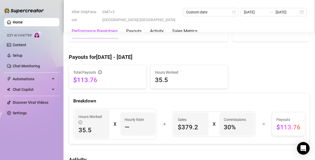
scroll to position [143, 0]
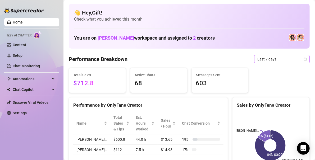
click at [298, 61] on span "Last 7 days" at bounding box center [282, 59] width 49 height 8
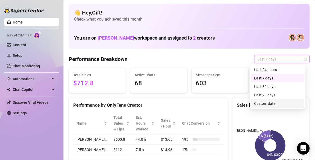
click at [272, 101] on div "Custom date" at bounding box center [277, 104] width 47 height 6
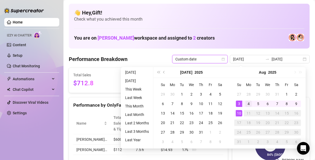
type input "2025-08-04"
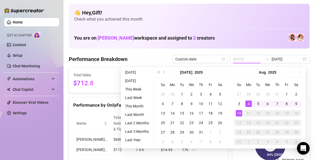
click at [250, 106] on div "4" at bounding box center [249, 104] width 6 height 6
click at [242, 113] on td "10" at bounding box center [240, 114] width 10 height 10
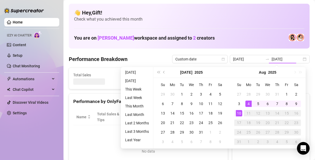
type input "2025-08-04"
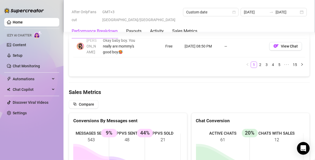
scroll to position [703, 0]
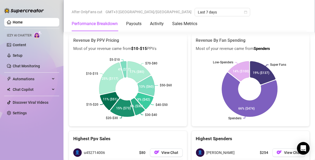
scroll to position [895, 0]
